Goal: Information Seeking & Learning: Find specific page/section

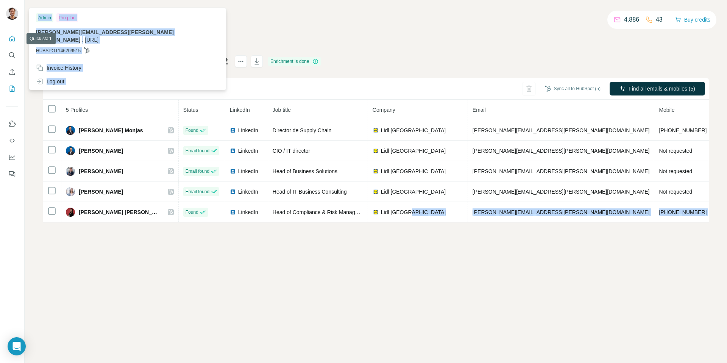
click at [11, 53] on icon "Search" at bounding box center [11, 54] width 5 height 5
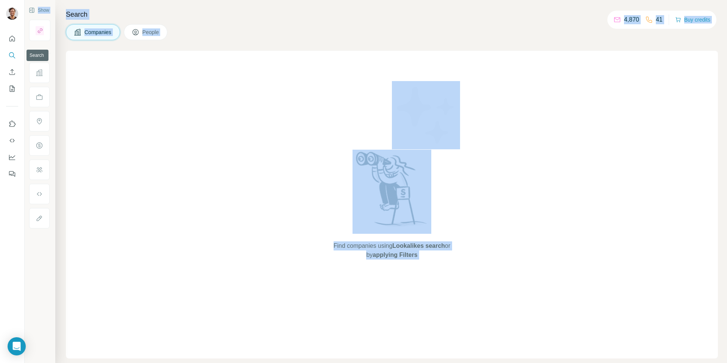
click at [12, 56] on icon "Search" at bounding box center [12, 55] width 8 height 8
click at [148, 38] on button "People" at bounding box center [146, 32] width 44 height 16
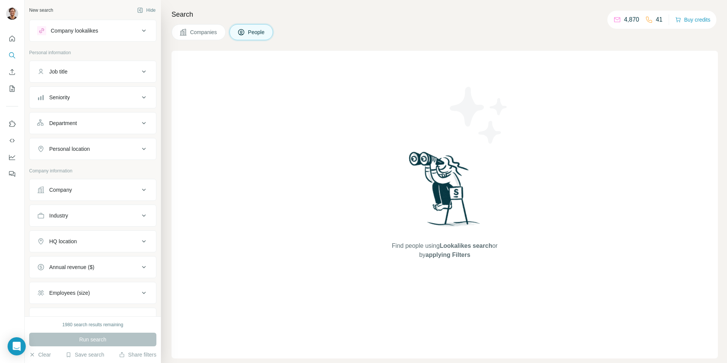
click at [110, 49] on p "Personal information" at bounding box center [92, 52] width 127 height 7
click at [10, 53] on icon "Search" at bounding box center [11, 54] width 5 height 5
click at [14, 39] on icon "Quick start" at bounding box center [12, 39] width 8 height 8
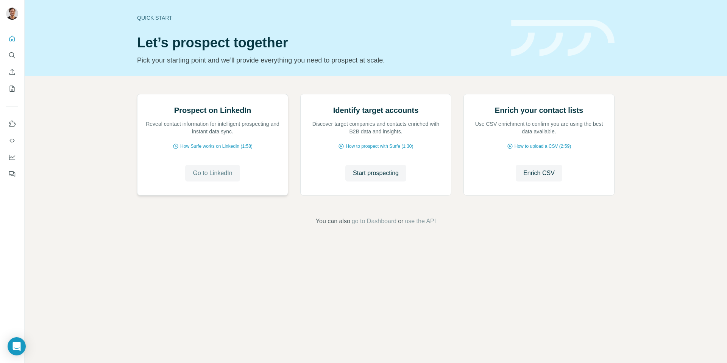
click at [220, 178] on span "Go to LinkedIn" at bounding box center [212, 172] width 39 height 9
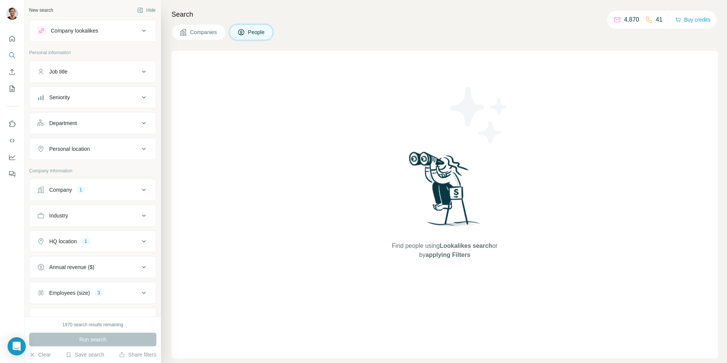
click at [79, 29] on div "Company lookalikes" at bounding box center [74, 31] width 47 height 8
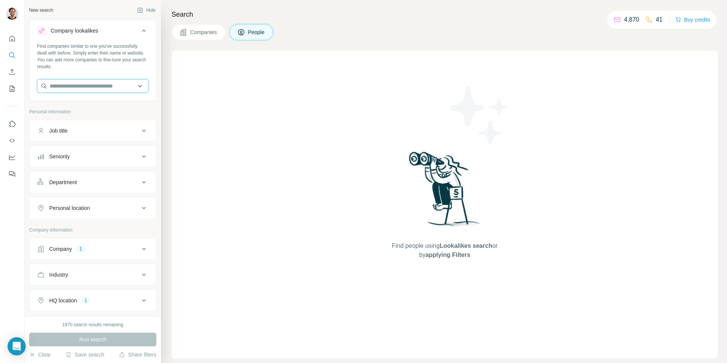
click at [83, 89] on input "text" at bounding box center [92, 86] width 111 height 14
type input "*****"
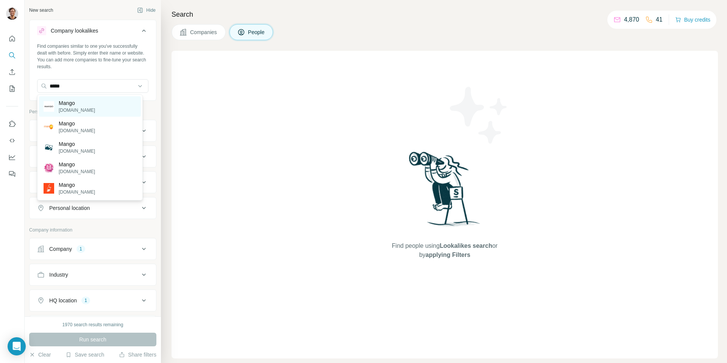
click at [108, 109] on div "Mango [DOMAIN_NAME]" at bounding box center [90, 106] width 102 height 20
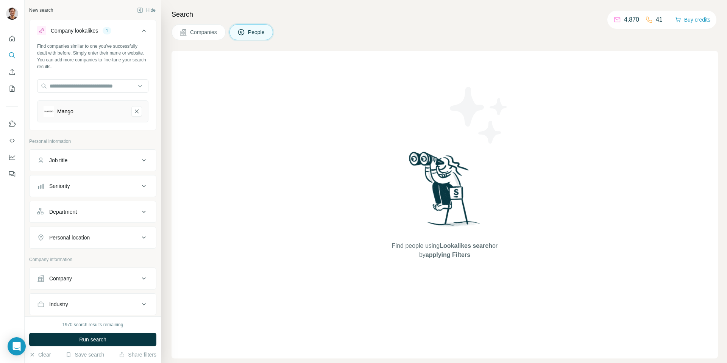
click at [250, 33] on span "People" at bounding box center [256, 32] width 17 height 8
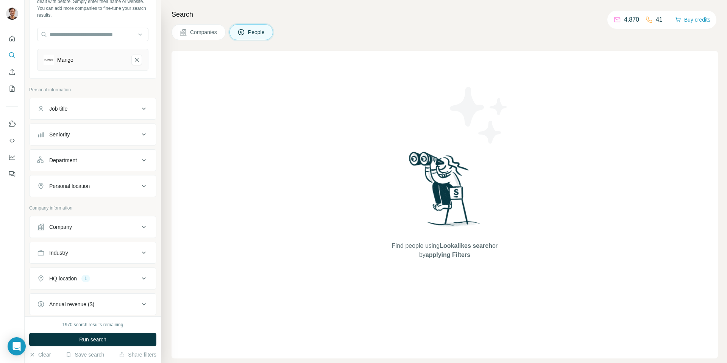
scroll to position [52, 0]
click at [89, 164] on button "Department" at bounding box center [93, 159] width 126 height 18
click at [80, 177] on input at bounding box center [88, 178] width 93 height 8
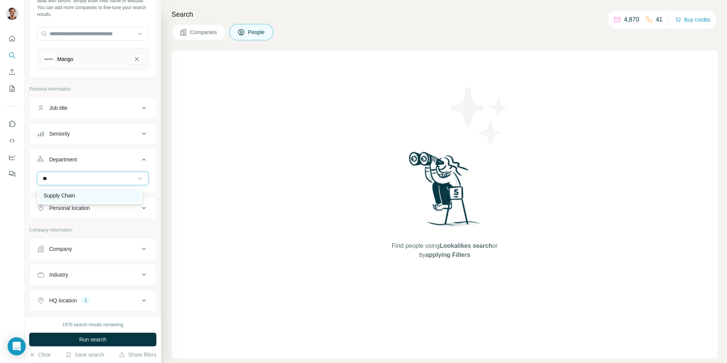
type input "**"
click at [84, 196] on div "Supply Chain" at bounding box center [90, 196] width 93 height 8
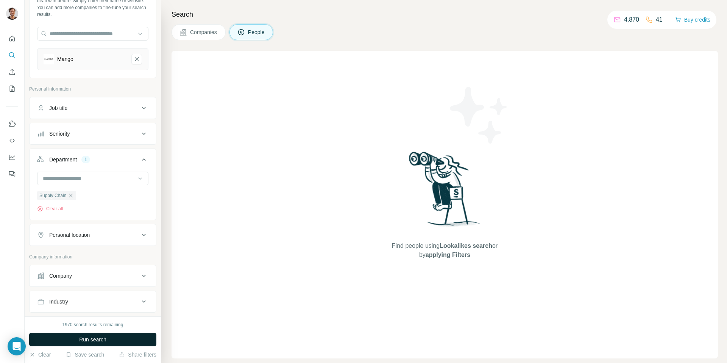
click at [89, 337] on span "Run search" at bounding box center [92, 339] width 27 height 8
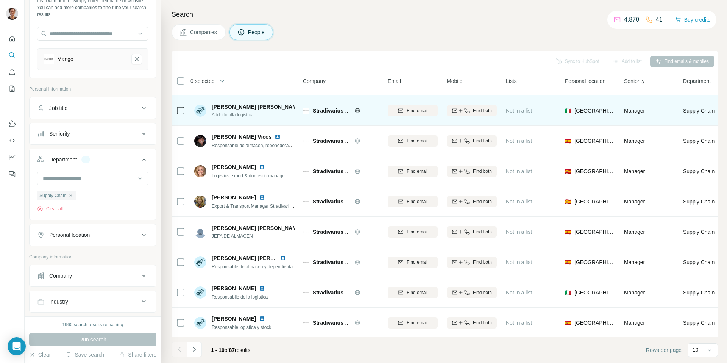
scroll to position [0, 0]
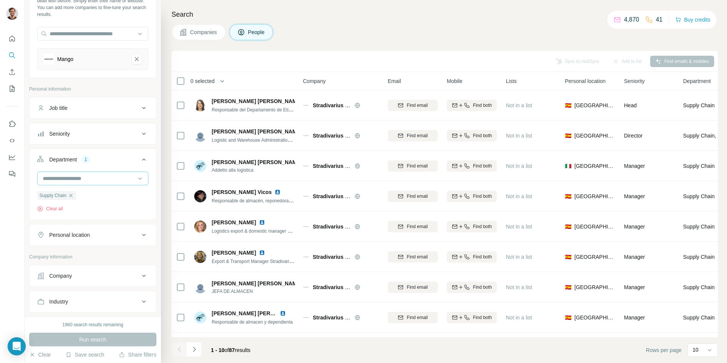
click at [92, 179] on input at bounding box center [88, 178] width 93 height 8
type input "**"
click at [85, 180] on input "**" at bounding box center [88, 178] width 93 height 8
click at [133, 57] on icon "Mango-remove-button" at bounding box center [136, 59] width 7 height 8
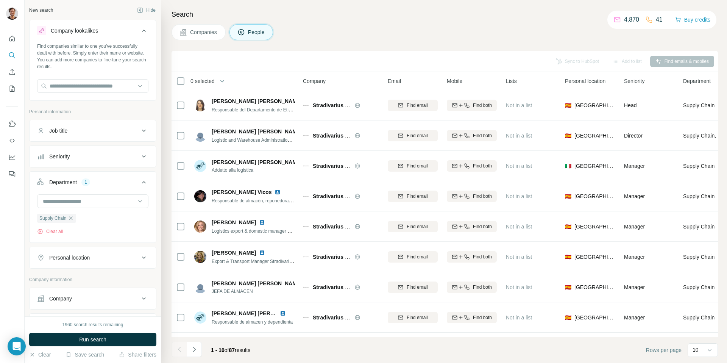
click at [142, 30] on icon at bounding box center [144, 31] width 4 height 2
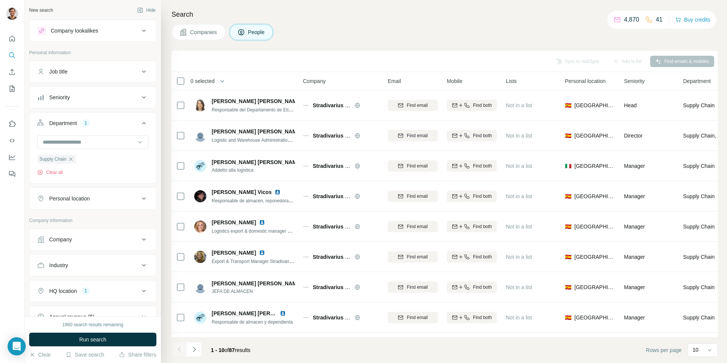
click at [220, 29] on button "Companies" at bounding box center [198, 32] width 54 height 16
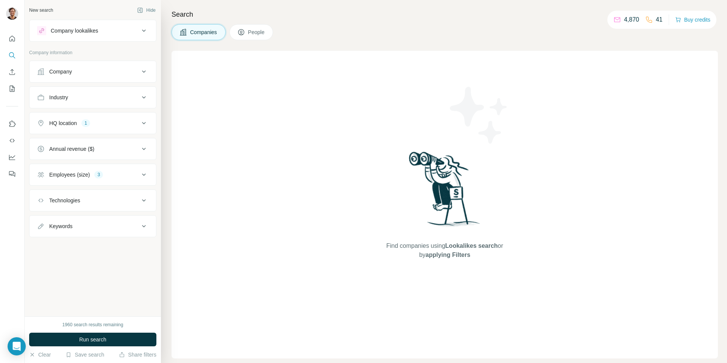
click at [87, 70] on div "Company" at bounding box center [88, 72] width 102 height 8
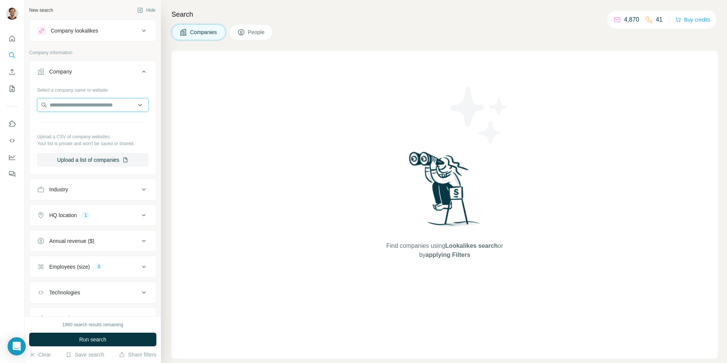
click at [68, 103] on input "text" at bounding box center [92, 105] width 111 height 14
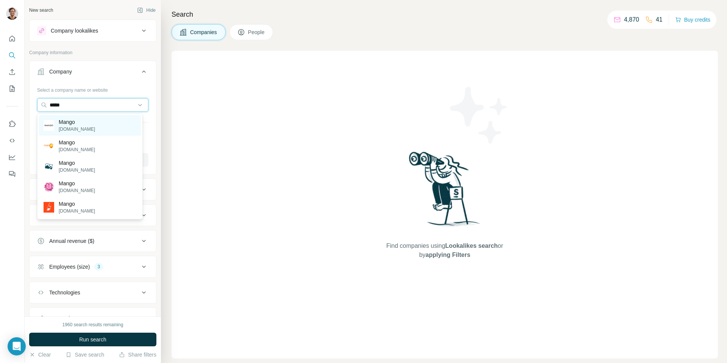
type input "*****"
click at [90, 122] on div "Mango [DOMAIN_NAME]" at bounding box center [90, 125] width 102 height 20
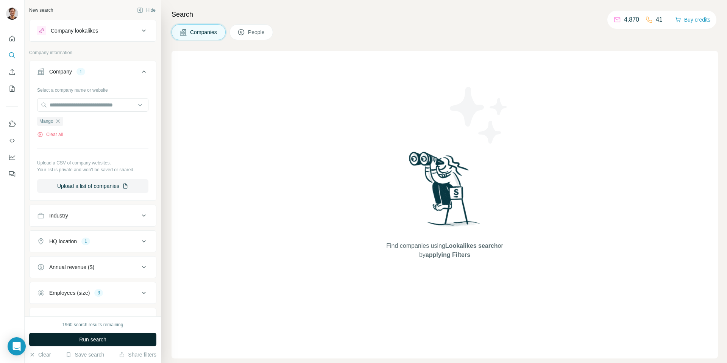
click at [109, 338] on button "Run search" at bounding box center [92, 339] width 127 height 14
click at [259, 30] on span "People" at bounding box center [256, 32] width 17 height 8
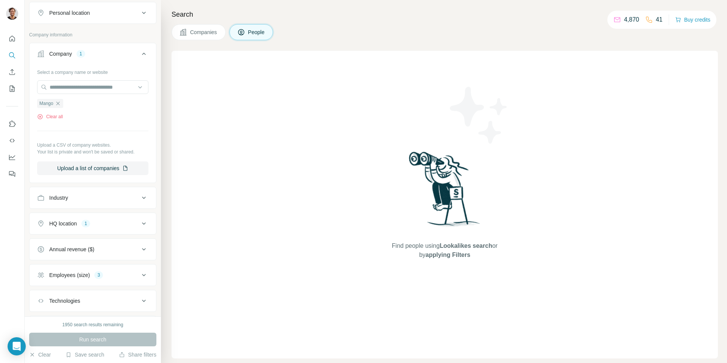
scroll to position [168, 0]
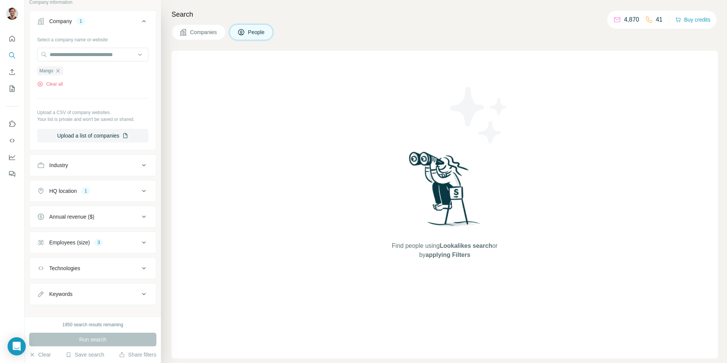
click at [119, 245] on div "Employees (size) 3" at bounding box center [88, 242] width 102 height 8
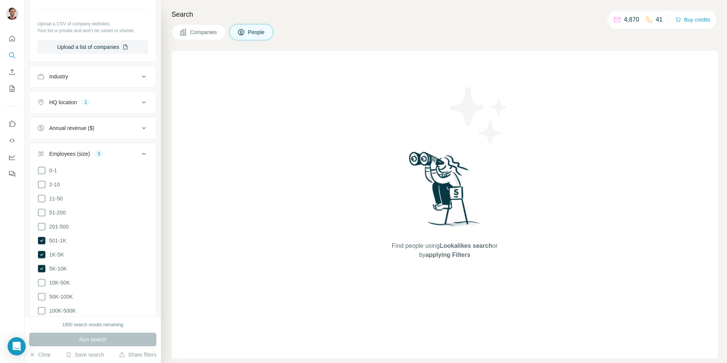
scroll to position [258, 0]
click at [41, 237] on icon at bounding box center [42, 239] width 8 height 8
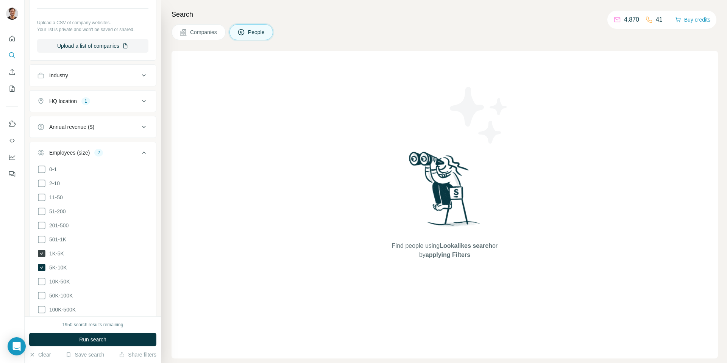
click at [41, 254] on icon at bounding box center [42, 253] width 8 height 8
click at [41, 263] on icon at bounding box center [42, 267] width 8 height 8
click at [120, 343] on button "Run search" at bounding box center [92, 339] width 127 height 14
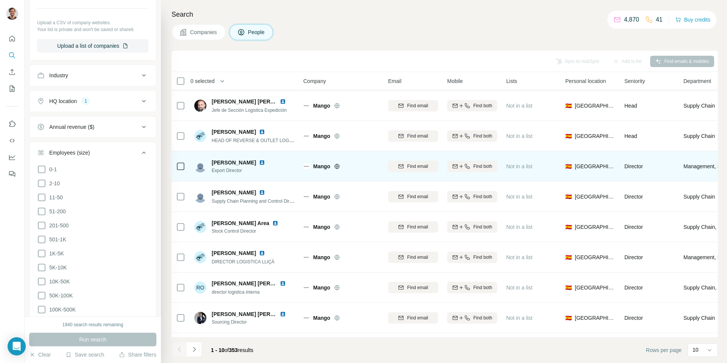
scroll to position [60, 0]
